Goal: Transaction & Acquisition: Purchase product/service

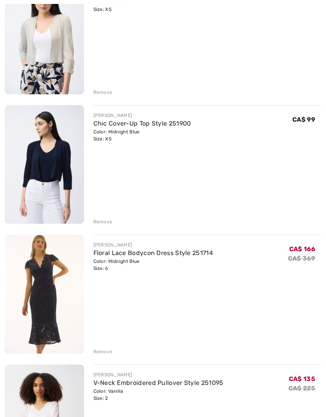
scroll to position [1307, 0]
click at [183, 261] on div "Color: Midnight Blue Size: 6" at bounding box center [153, 265] width 120 height 14
click at [63, 282] on img at bounding box center [44, 294] width 79 height 118
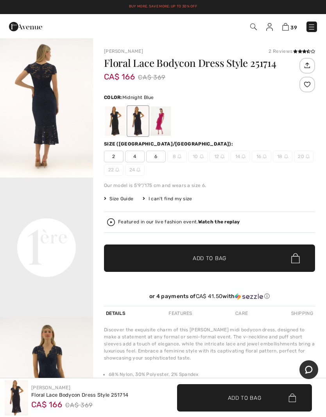
scroll to position [169, 0]
click at [74, 224] on video "Your browser does not support the video tag." at bounding box center [46, 200] width 93 height 47
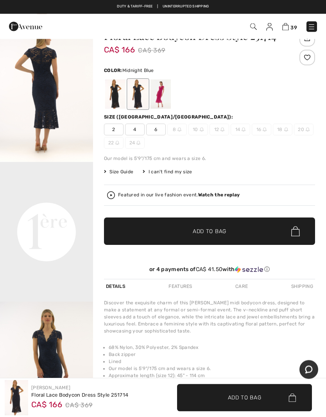
scroll to position [0, 0]
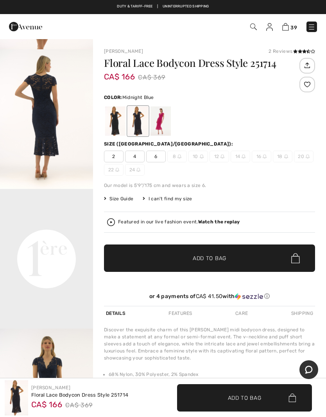
click at [287, 25] on img at bounding box center [285, 26] width 7 height 7
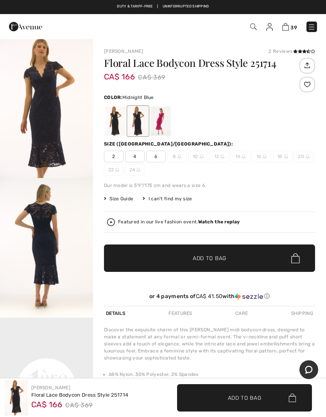
click at [112, 120] on div at bounding box center [115, 120] width 20 height 29
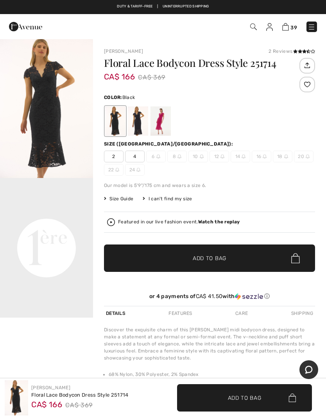
click at [287, 20] on div "39 Checkout" at bounding box center [229, 27] width 186 height 16
click at [285, 27] on img at bounding box center [285, 26] width 7 height 7
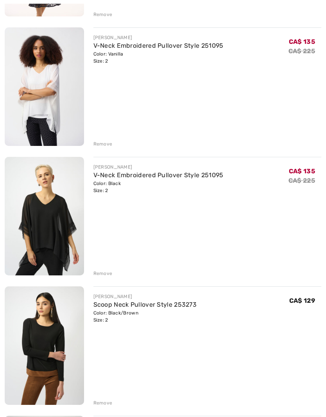
scroll to position [1644, 0]
click at [101, 147] on div "Remove" at bounding box center [102, 143] width 19 height 7
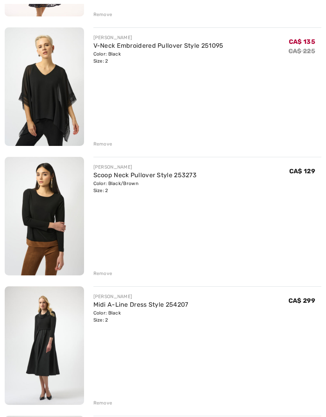
click at [102, 145] on div "Remove" at bounding box center [102, 143] width 19 height 7
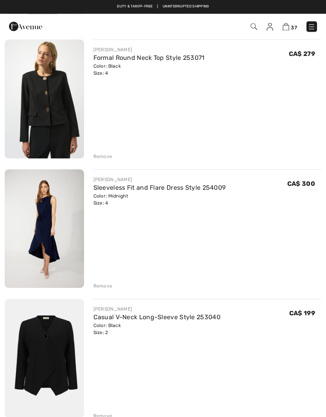
scroll to position [4094, 0]
click at [192, 187] on link "Sleeveless Fit and Flare Dress Style 254009" at bounding box center [159, 187] width 133 height 7
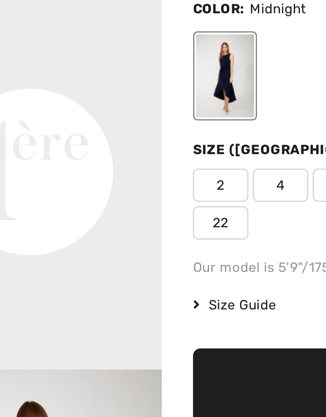
scroll to position [226, 0]
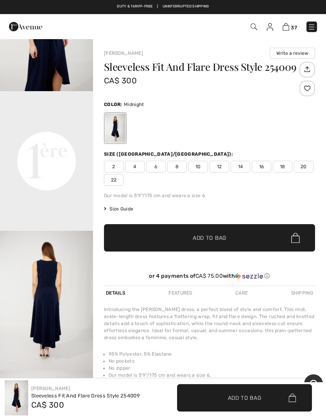
click at [311, 27] on img at bounding box center [312, 27] width 8 height 8
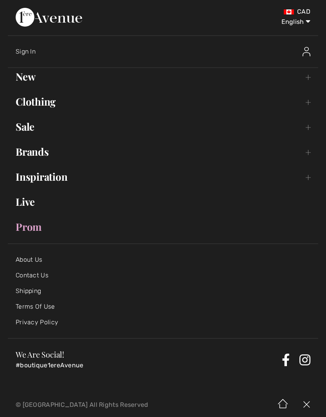
click at [33, 103] on link "Clothing Toggle submenu" at bounding box center [163, 101] width 310 height 17
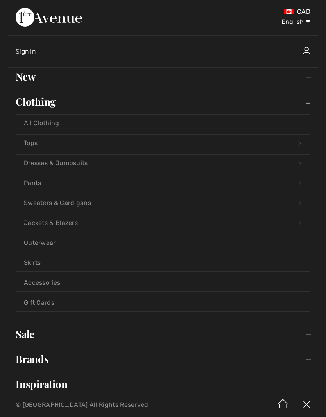
click at [52, 163] on link "Dresses & Jumpsuits Open submenu" at bounding box center [163, 162] width 294 height 17
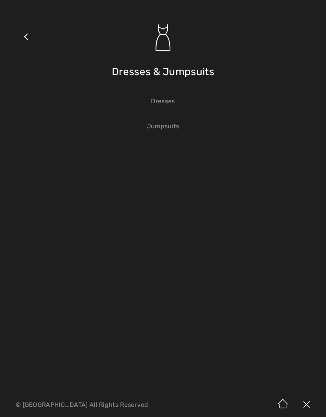
click at [157, 107] on link "Dresses" at bounding box center [163, 101] width 294 height 17
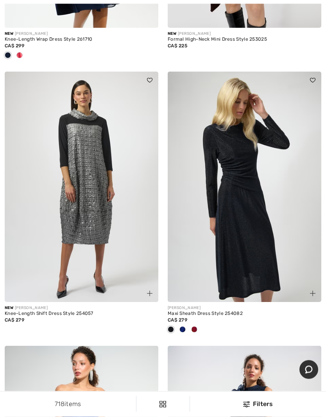
scroll to position [320, 0]
click at [183, 325] on div at bounding box center [183, 329] width 12 height 13
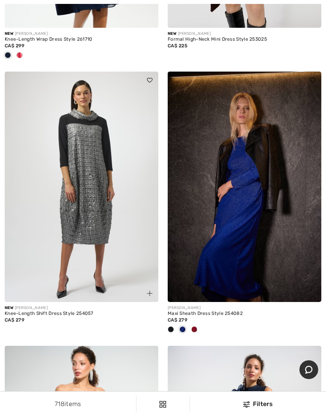
click at [172, 329] on span at bounding box center [171, 329] width 6 height 6
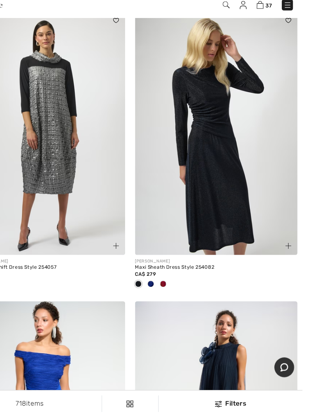
scroll to position [367, 0]
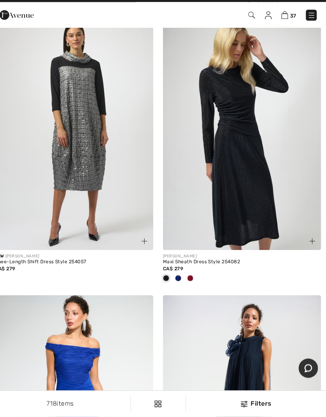
click at [183, 176] on img at bounding box center [245, 140] width 154 height 231
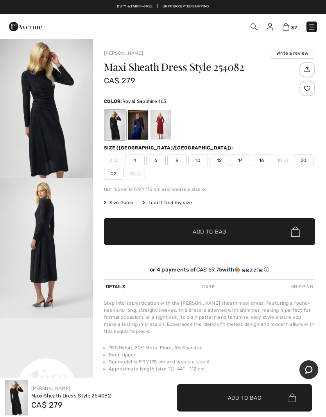
click at [138, 126] on div at bounding box center [138, 124] width 20 height 29
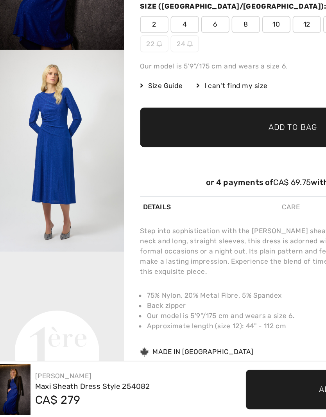
scroll to position [15, 0]
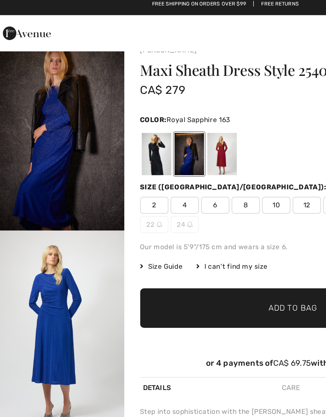
click at [151, 106] on div at bounding box center [161, 109] width 20 height 29
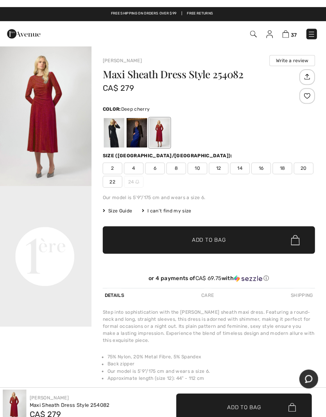
scroll to position [0, 0]
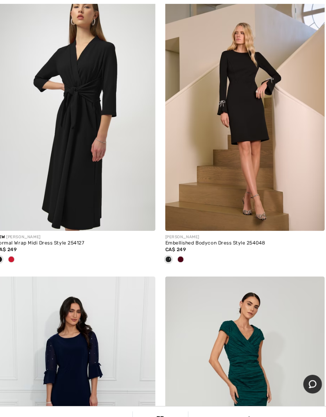
scroll to position [1209, 0]
click at [62, 71] on img at bounding box center [82, 107] width 154 height 231
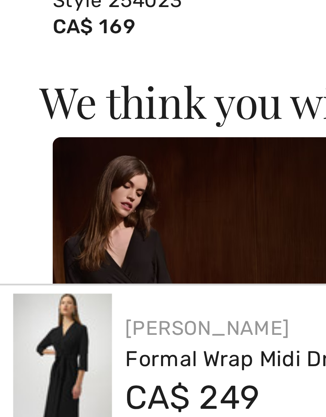
scroll to position [298, 0]
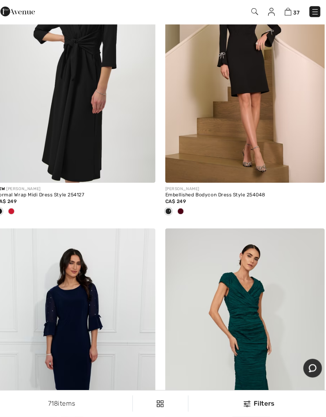
click at [47, 116] on img at bounding box center [82, 76] width 154 height 231
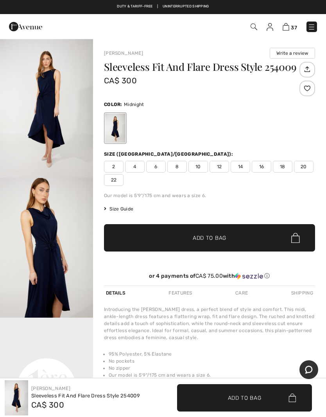
click at [310, 29] on img at bounding box center [312, 27] width 8 height 8
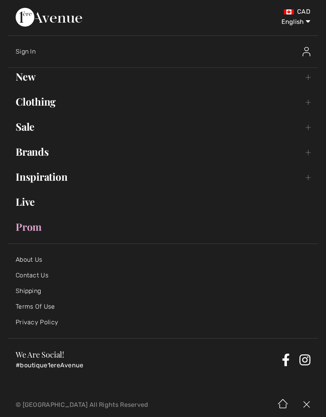
click at [21, 128] on link "Sale Toggle submenu" at bounding box center [163, 126] width 310 height 17
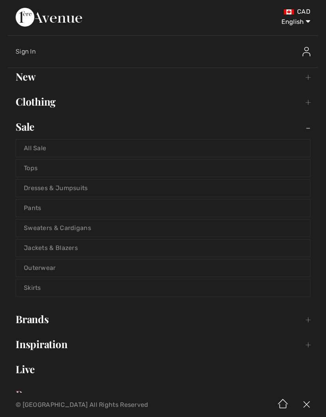
click at [34, 188] on link "Dresses & Jumpsuits" at bounding box center [163, 187] width 294 height 17
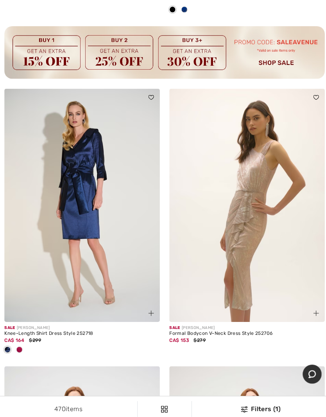
scroll to position [5233, 0]
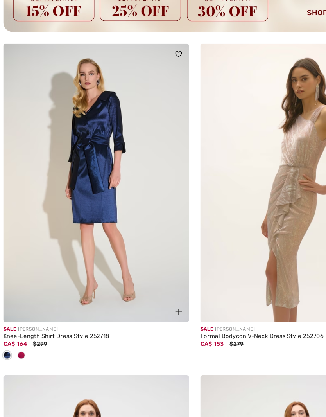
click at [37, 227] on img at bounding box center [82, 192] width 154 height 231
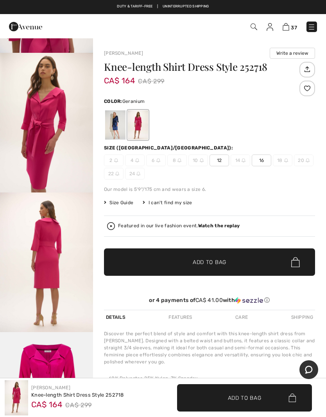
scroll to position [269, 0]
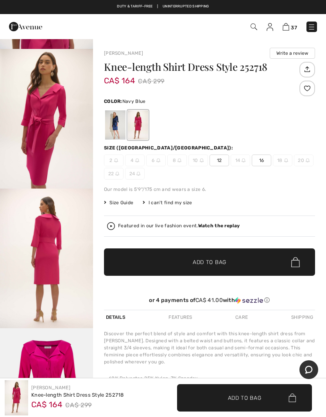
click at [110, 121] on div at bounding box center [115, 124] width 20 height 29
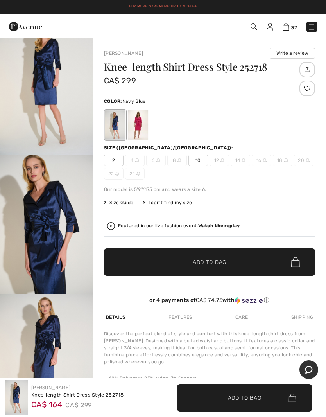
scroll to position [0, 0]
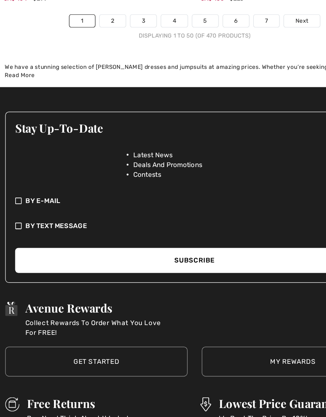
scroll to position [7175, 0]
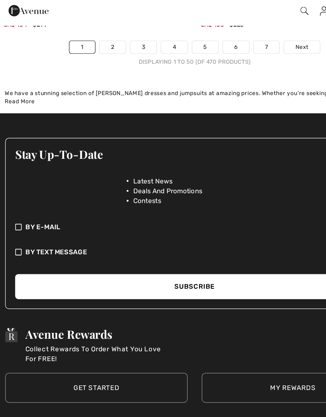
click at [93, 52] on link "2" at bounding box center [95, 57] width 22 height 10
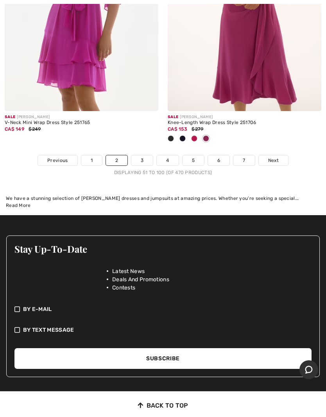
scroll to position [7038, 0]
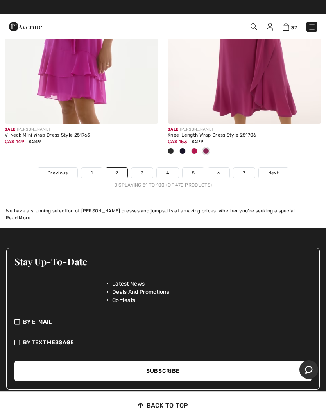
click at [145, 168] on link "3" at bounding box center [142, 173] width 22 height 10
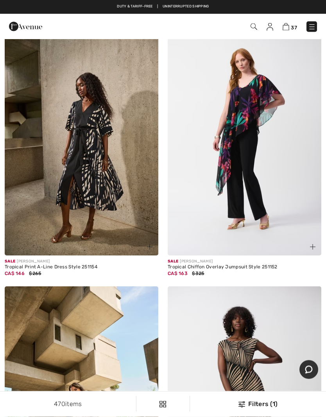
scroll to position [2831, 0]
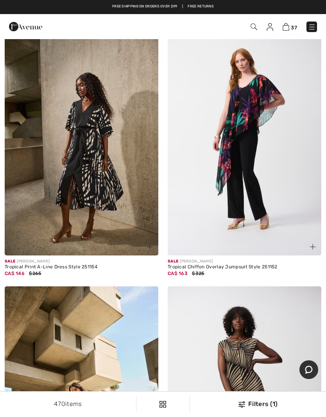
click at [51, 138] on img at bounding box center [82, 140] width 154 height 231
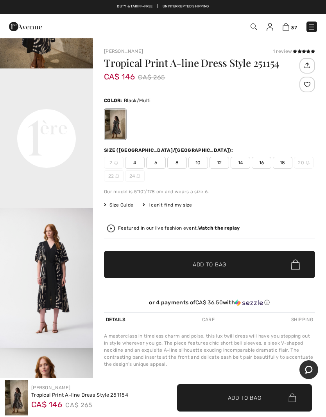
scroll to position [249, 0]
click at [285, 216] on div "Tropical Print A-line Dress Style 251154 CA$ 146 CA$ 265 Color: Black/Multi Siz…" at bounding box center [209, 185] width 211 height 254
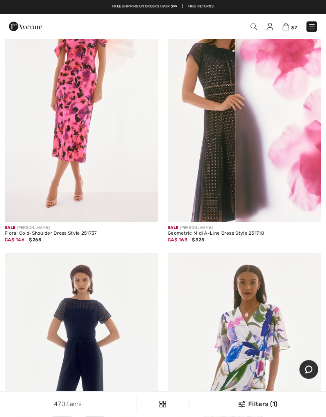
scroll to position [4657, 0]
click at [244, 236] on div "CA$ 163 $325" at bounding box center [245, 239] width 154 height 7
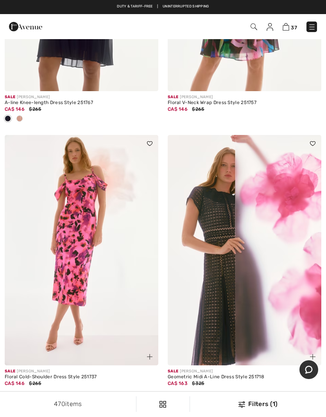
scroll to position [4514, 0]
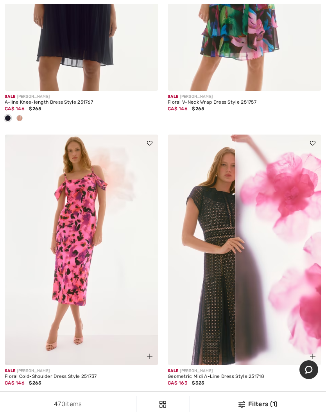
click at [221, 214] on img at bounding box center [245, 249] width 154 height 231
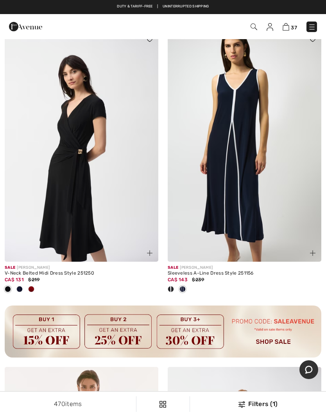
scroll to position [6559, 0]
click at [266, 213] on img at bounding box center [245, 146] width 154 height 231
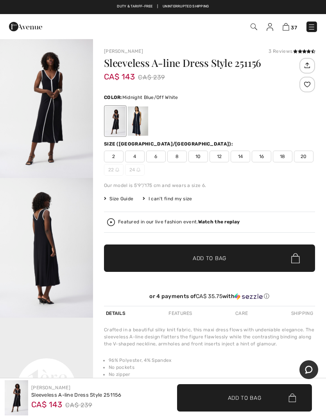
click at [140, 122] on div at bounding box center [138, 120] width 20 height 29
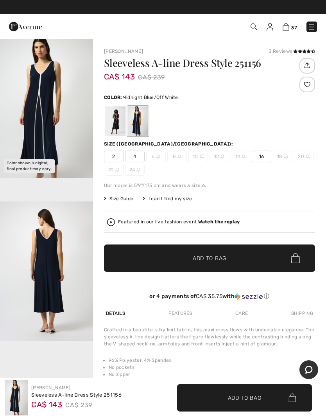
click at [111, 155] on span "2" at bounding box center [114, 157] width 20 height 12
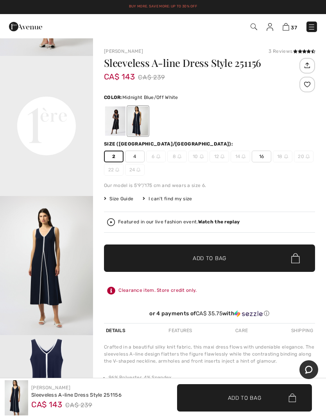
scroll to position [288, 0]
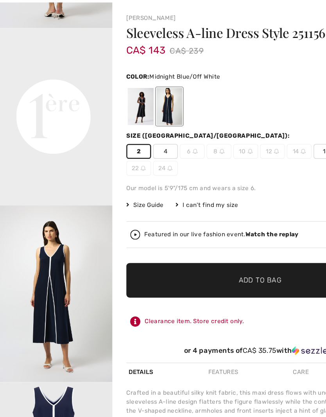
click at [213, 219] on strong "Watch the replay" at bounding box center [219, 221] width 42 height 5
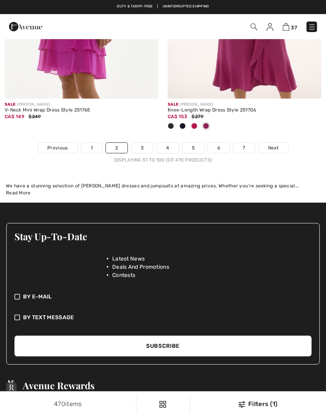
scroll to position [7071, 0]
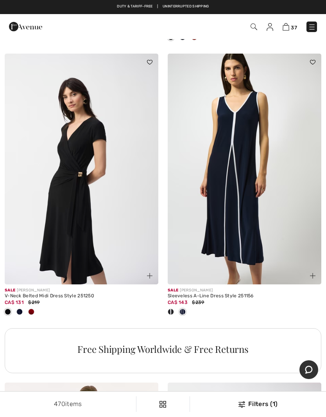
scroll to position [6487, 0]
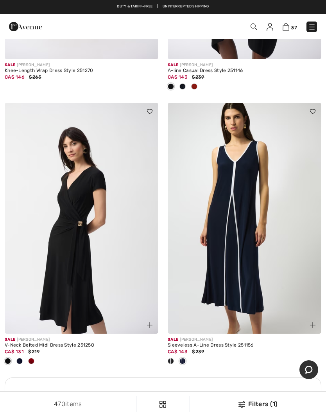
click at [280, 272] on img at bounding box center [245, 218] width 154 height 231
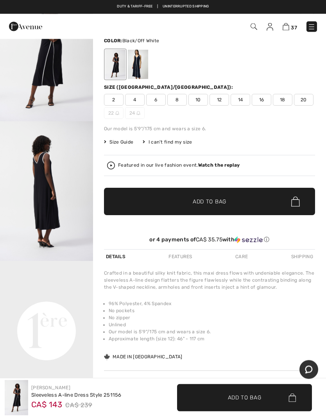
scroll to position [57, 0]
click at [142, 61] on div at bounding box center [138, 64] width 20 height 29
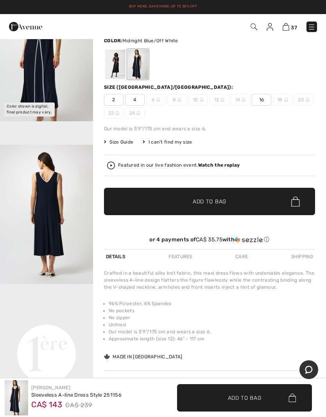
click at [116, 100] on span "2" at bounding box center [114, 100] width 20 height 12
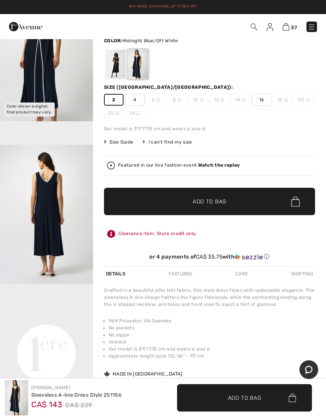
click at [239, 204] on span "✔ Added to Bag Add to Bag" at bounding box center [209, 201] width 211 height 27
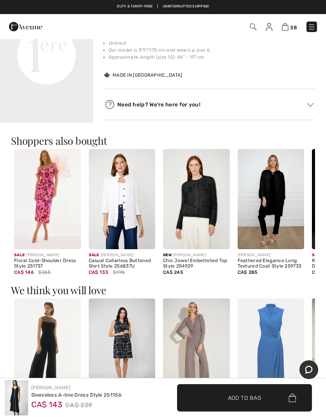
scroll to position [346, 0]
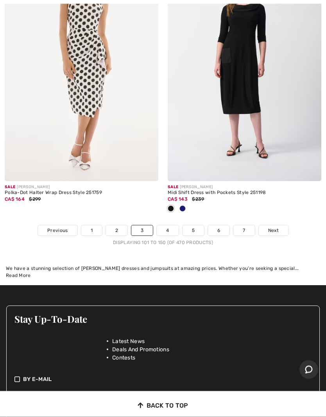
scroll to position [6975, 0]
click at [171, 225] on link "4" at bounding box center [168, 230] width 22 height 10
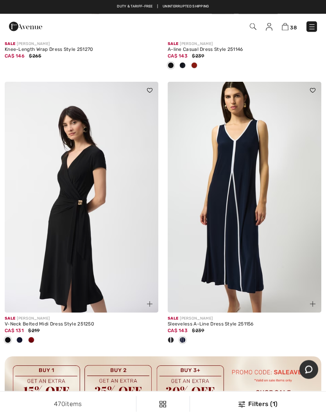
scroll to position [6507, 0]
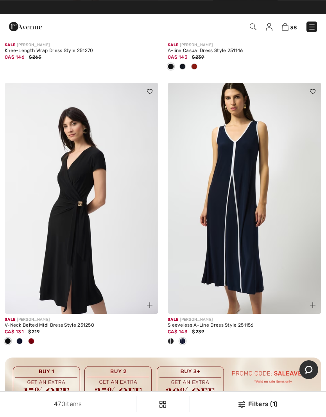
click at [262, 247] on img at bounding box center [245, 198] width 154 height 231
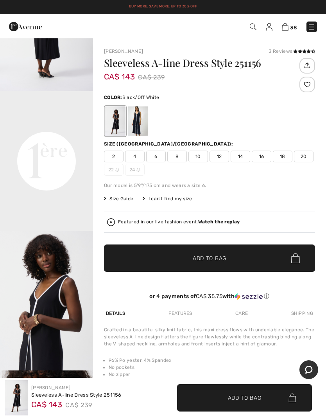
scroll to position [245, 0]
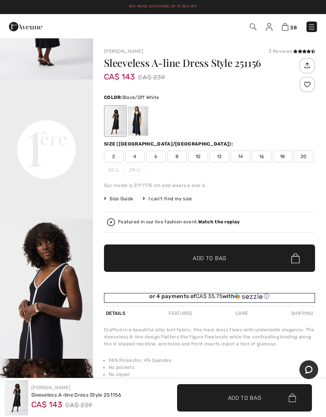
click at [118, 296] on div "or 4 payments of CA$ 35.75 with ⓘ" at bounding box center [209, 296] width 211 height 7
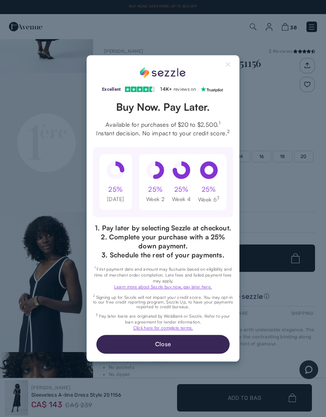
click at [225, 61] on button "Close Sezzle Modal" at bounding box center [228, 65] width 9 height 9
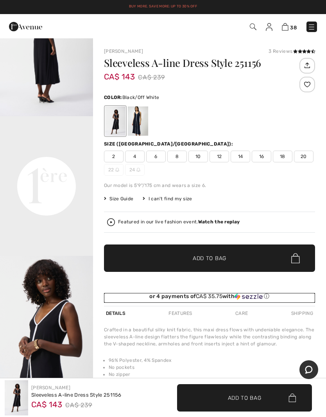
scroll to position [200, 0]
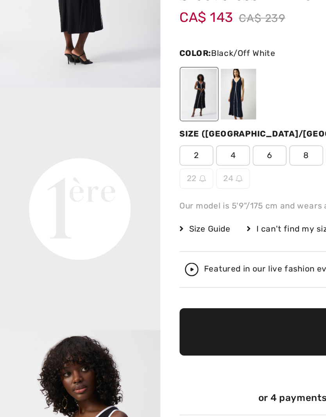
click at [111, 151] on span "2" at bounding box center [114, 157] width 20 height 12
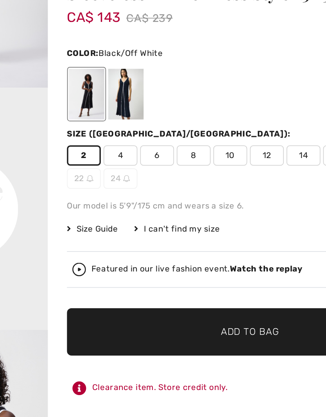
click at [193, 254] on span "Add to Bag" at bounding box center [210, 258] width 34 height 8
click at [198, 219] on strong "Watch the replay" at bounding box center [219, 221] width 42 height 5
